Goal: Task Accomplishment & Management: Complete application form

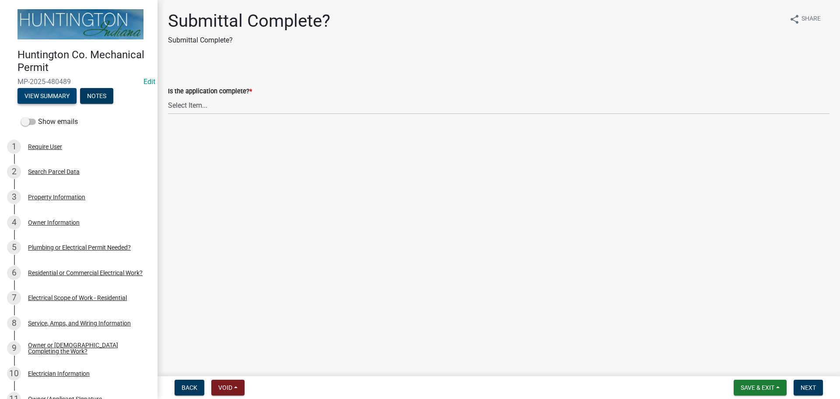
click at [62, 88] on button "View Summary" at bounding box center [47, 96] width 59 height 16
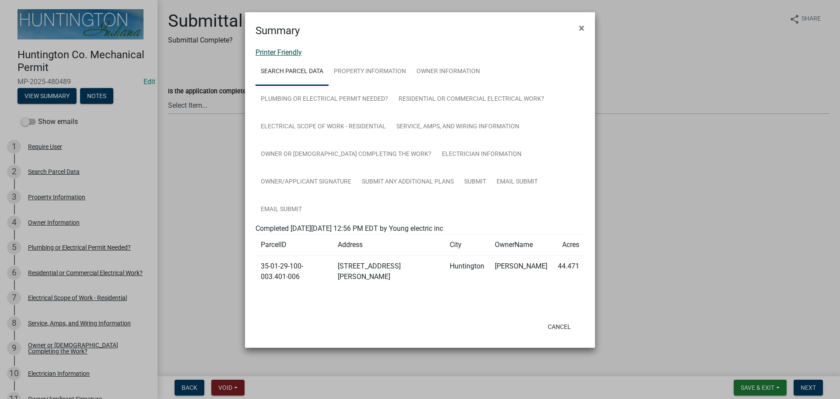
click at [265, 49] on link "Printer Friendly" at bounding box center [279, 52] width 46 height 8
click at [583, 32] on span "×" at bounding box center [582, 28] width 6 height 12
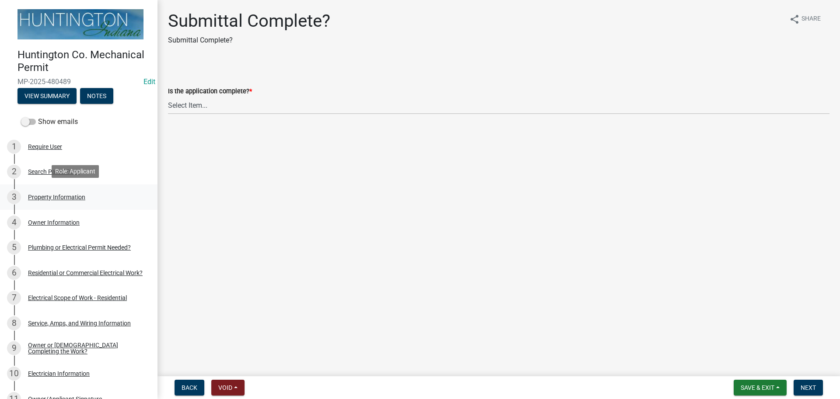
click at [35, 185] on link "3 Property Information" at bounding box center [79, 196] width 158 height 25
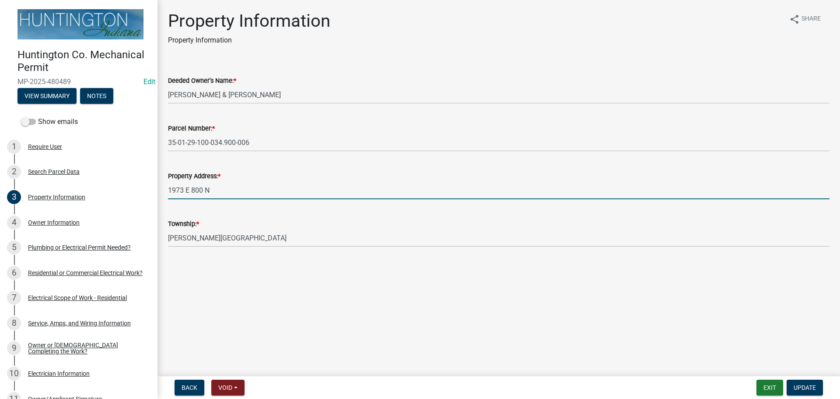
click at [221, 187] on input "1973 E 800 N" at bounding box center [499, 190] width 662 height 18
click at [17, 170] on div "2" at bounding box center [14, 172] width 14 height 14
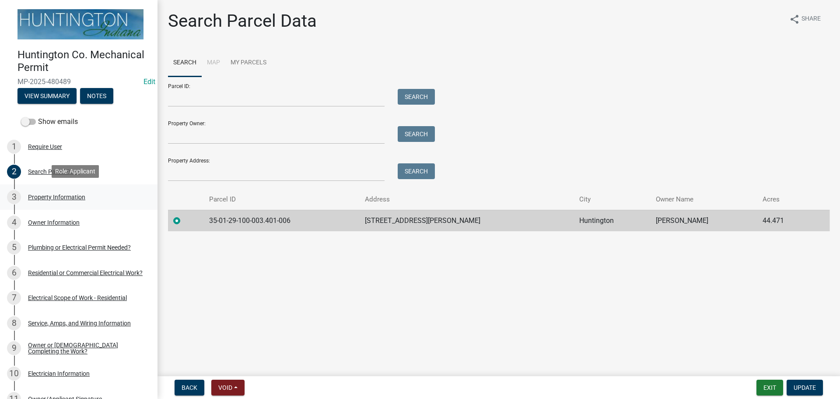
click at [13, 197] on div "3" at bounding box center [14, 197] width 14 height 14
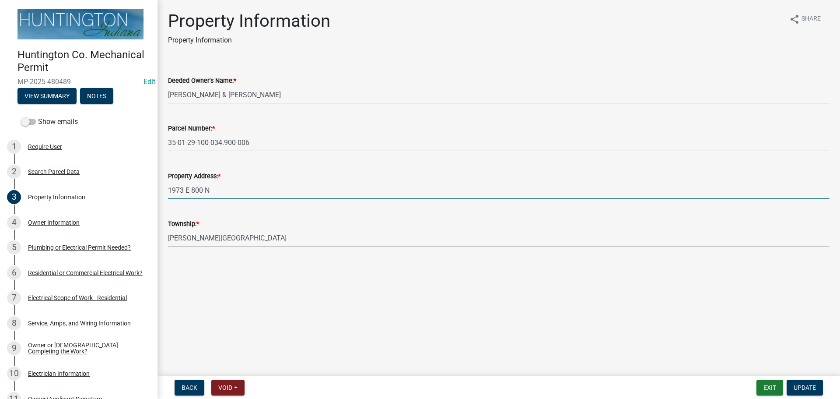
drag, startPoint x: 220, startPoint y: 193, endPoint x: 156, endPoint y: 188, distance: 63.7
click at [156, 188] on div "Huntington Co. Mechanical Permit MP-2025-480489 Edit View Summary Notes Show em…" at bounding box center [420, 199] width 840 height 399
click at [246, 190] on input "1973 E 800 N" at bounding box center [499, 190] width 662 height 18
drag, startPoint x: 243, startPoint y: 190, endPoint x: 151, endPoint y: 195, distance: 92.0
click at [151, 195] on div "Huntington Co. Mechanical Permit MP-2025-480489 Edit View Summary Notes Show em…" at bounding box center [420, 199] width 840 height 399
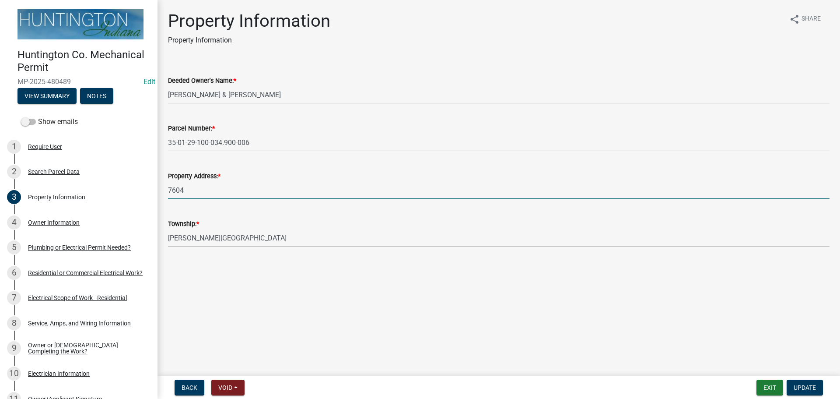
type input "7604 N Old Fort Wayne Rd."
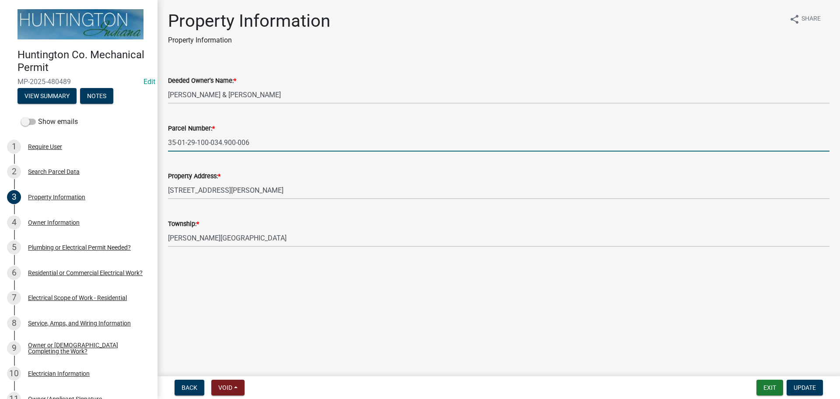
drag, startPoint x: 269, startPoint y: 138, endPoint x: 167, endPoint y: 137, distance: 102.4
click at [167, 137] on div "Parcel Number: * 35-01-29-100-034.900-006" at bounding box center [499, 131] width 675 height 41
paste input "35-01-29-100-003.401"
drag, startPoint x: 182, startPoint y: 144, endPoint x: 167, endPoint y: 144, distance: 15.3
click at [167, 144] on div "Parcel Number: * 35-01-29-100-003.401-006" at bounding box center [499, 131] width 675 height 41
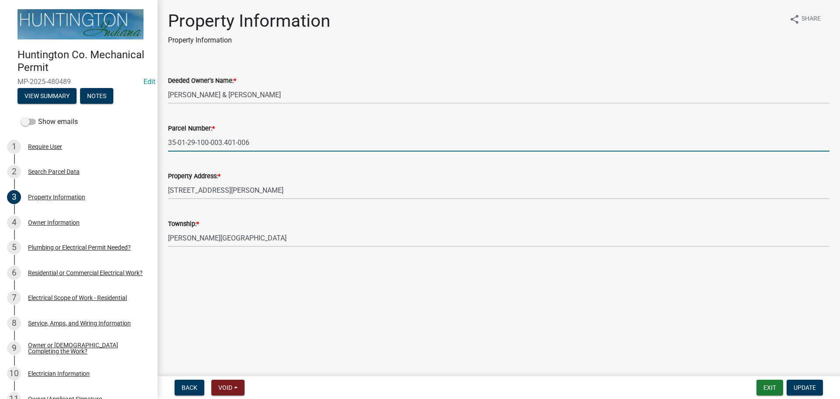
type input "35-01-29-100-003.401-006"
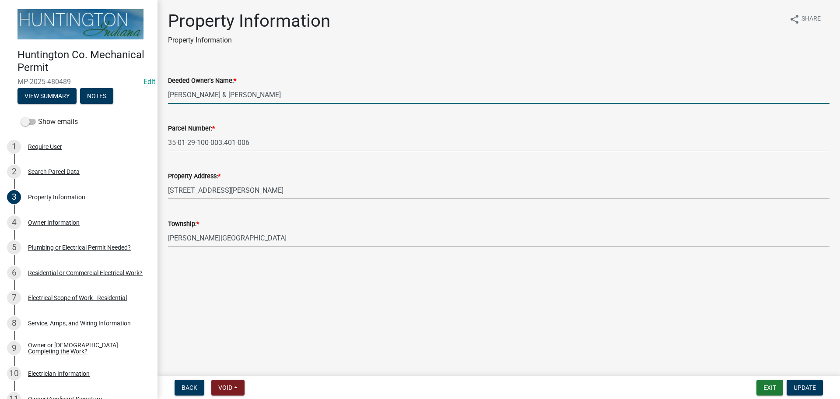
drag, startPoint x: 269, startPoint y: 94, endPoint x: 151, endPoint y: 98, distance: 118.7
click at [151, 98] on div "Huntington Co. Mechanical Permit MP-2025-480489 Edit View Summary Notes Show em…" at bounding box center [420, 199] width 840 height 399
type input "Ryan Johnson"
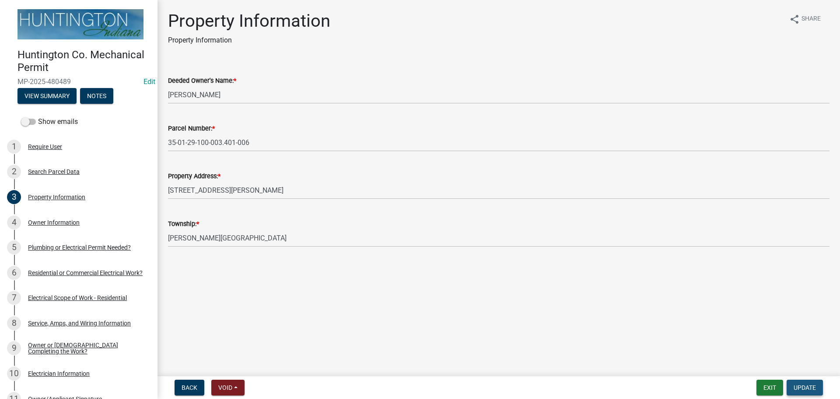
click at [806, 384] on span "Update" at bounding box center [805, 387] width 22 height 7
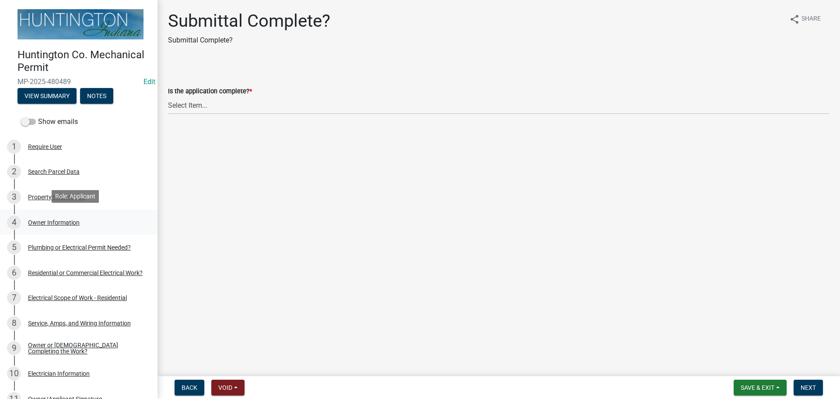
click at [26, 217] on div "4 Owner Information" at bounding box center [75, 222] width 137 height 14
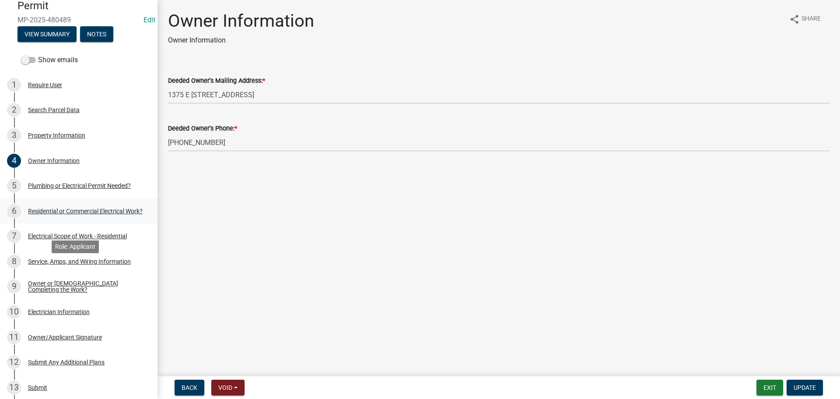
scroll to position [193, 0]
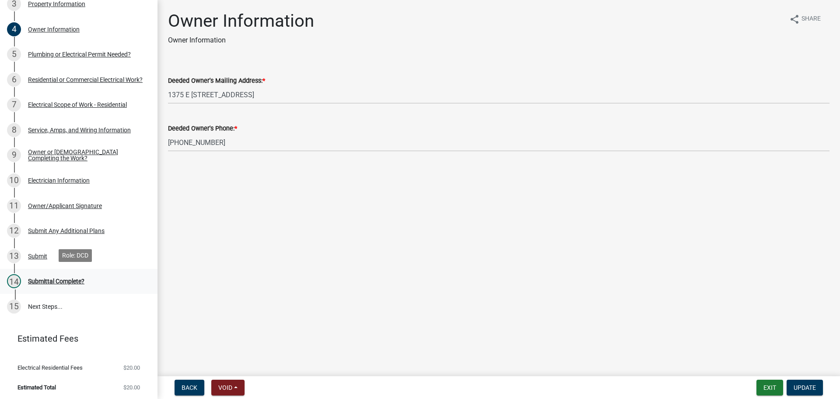
click at [35, 272] on link "14 Submittal Complete?" at bounding box center [79, 281] width 158 height 25
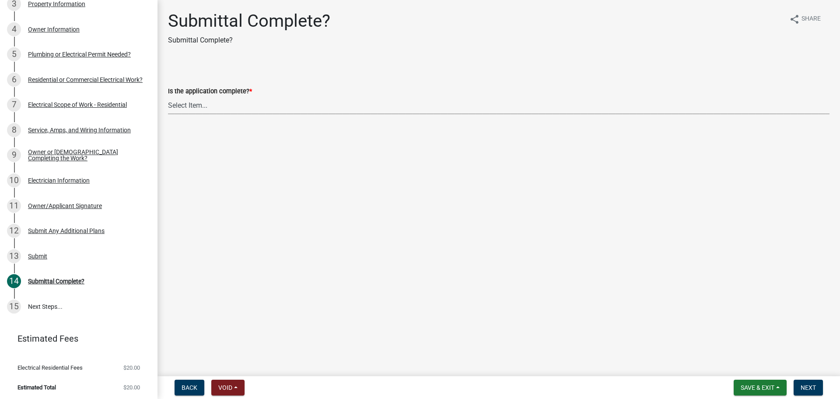
click at [212, 110] on select "Select Item... Yes No" at bounding box center [499, 105] width 662 height 18
click at [168, 96] on select "Select Item... Yes No" at bounding box center [499, 105] width 662 height 18
select select "1782a9c7-7323-4da6-ac5b-f89a69a3d723"
click at [815, 386] on span "Next" at bounding box center [808, 387] width 15 height 7
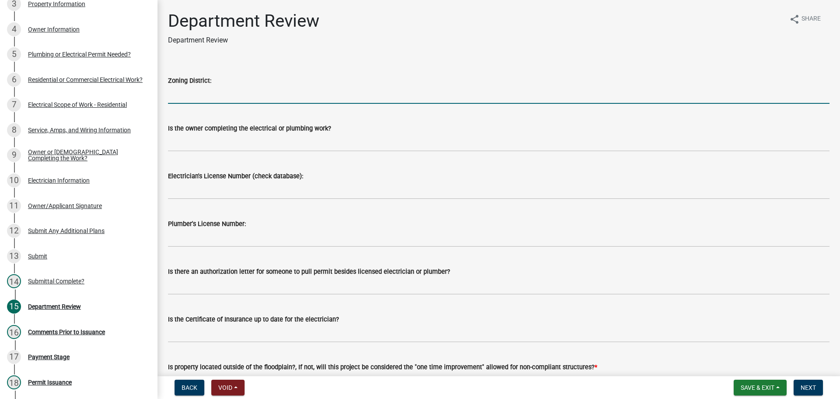
click at [210, 97] on input "Zoning District:" at bounding box center [499, 95] width 662 height 18
type input "Ag"
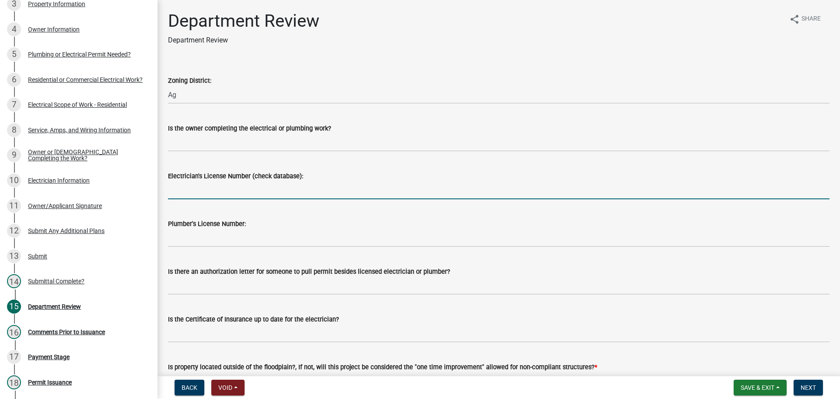
click at [196, 188] on input "Electrician's License Number (check database):" at bounding box center [499, 190] width 662 height 18
type input "25-062"
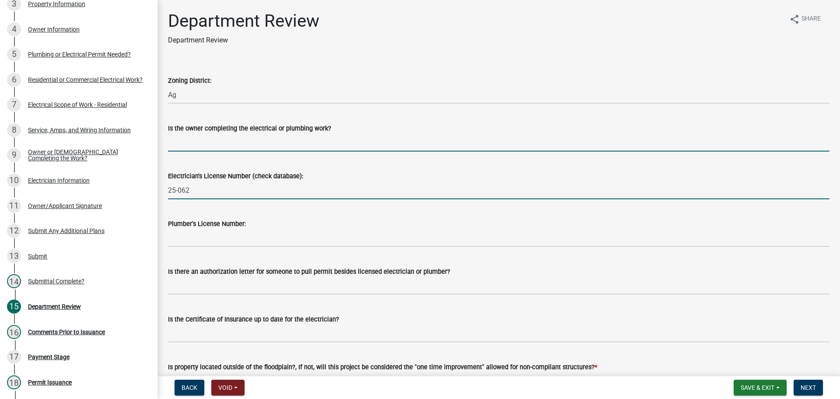
click at [174, 140] on input "Is the owner completing the electrical or plumbing work?" at bounding box center [499, 143] width 662 height 18
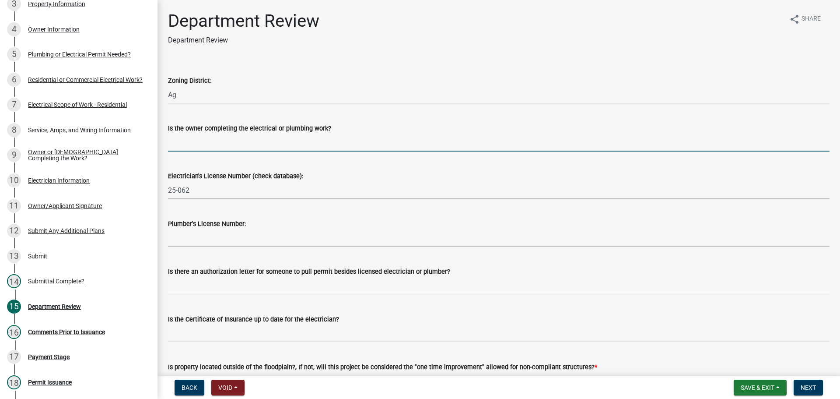
type input "no"
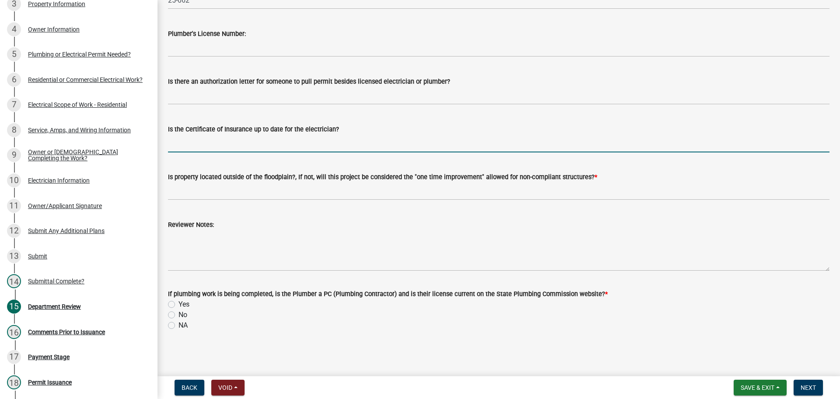
click at [175, 144] on input "Is the Certificate of Insurance up to date for the electrician?" at bounding box center [499, 143] width 662 height 18
type input "yes"
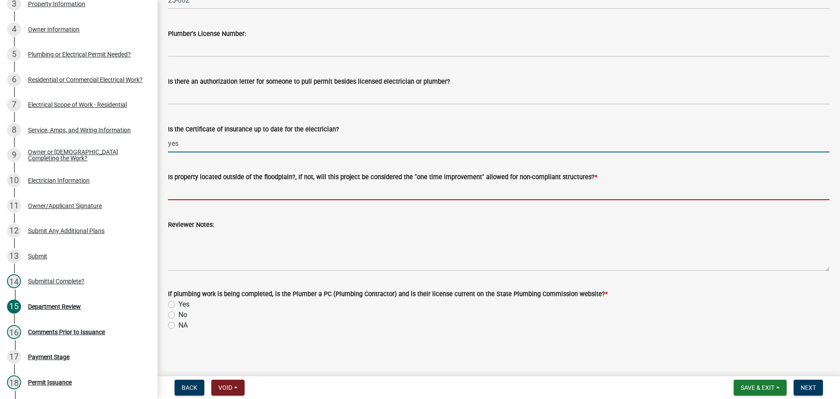
drag, startPoint x: 216, startPoint y: 183, endPoint x: 217, endPoint y: 199, distance: 15.8
click at [216, 187] on input "Is property located outside of the floodplain?, If not, will this project be co…" at bounding box center [499, 191] width 662 height 18
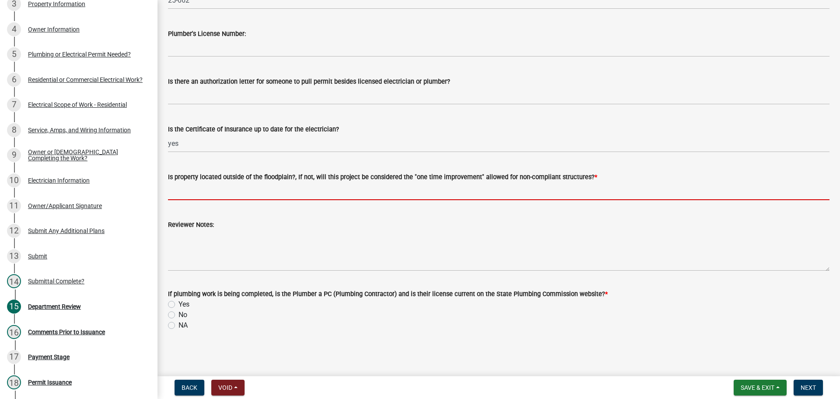
type input "yes"
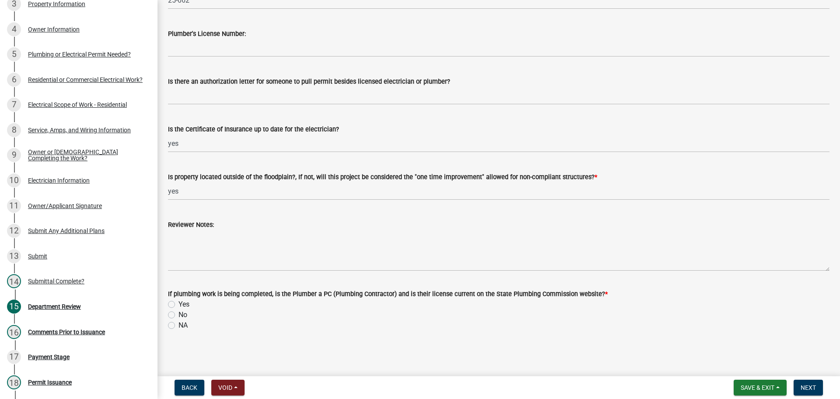
click at [178, 324] on div "NA" at bounding box center [499, 325] width 662 height 11
click at [176, 323] on div "NA" at bounding box center [499, 325] width 662 height 11
click at [179, 324] on label "NA" at bounding box center [183, 325] width 9 height 11
click at [179, 324] on input "NA" at bounding box center [182, 323] width 6 height 6
radio input "true"
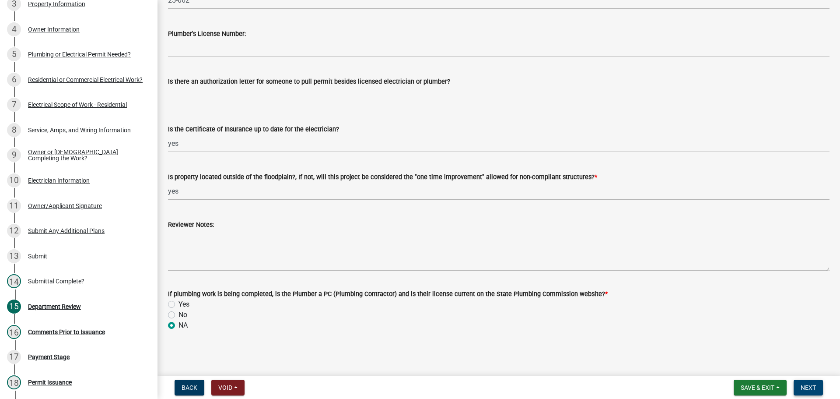
click at [824, 385] on form "Save & Exit Save Save & Exit Next" at bounding box center [779, 387] width 96 height 16
click at [807, 385] on span "Next" at bounding box center [808, 387] width 15 height 7
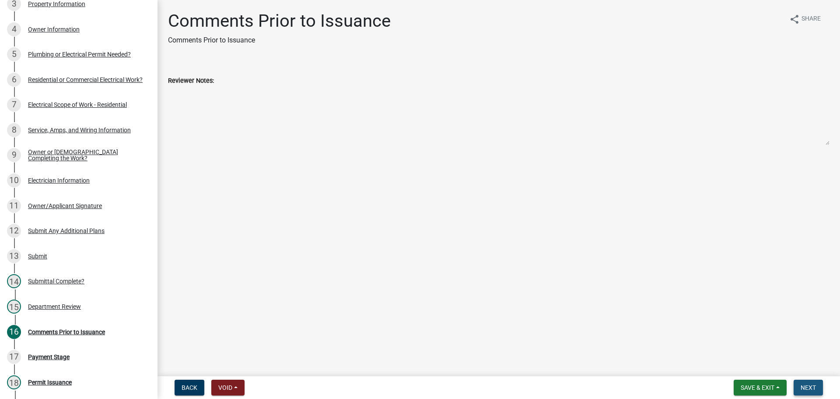
click at [807, 385] on span "Next" at bounding box center [808, 387] width 15 height 7
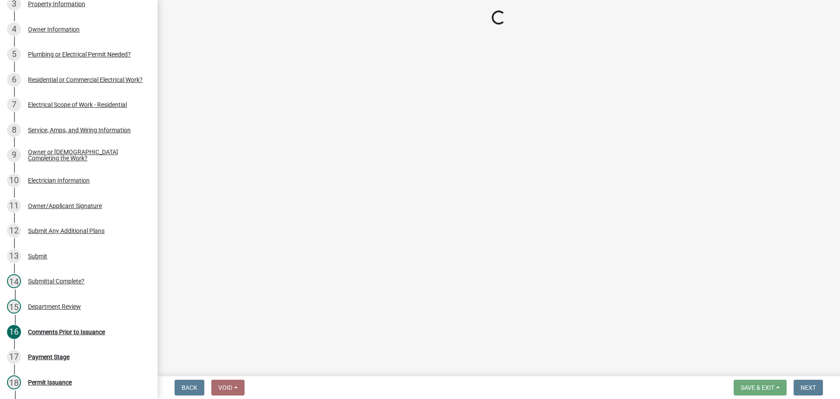
select select "3: 3"
